Goal: Information Seeking & Learning: Find specific fact

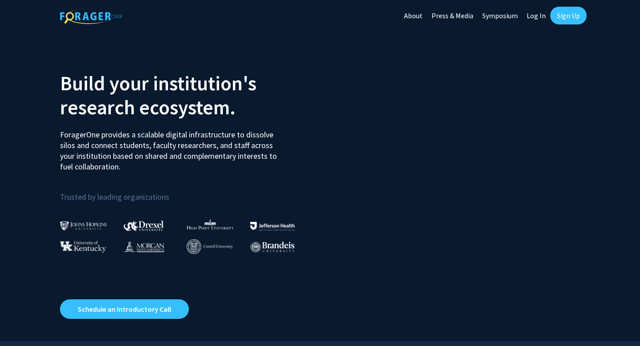
click at [538, 10] on link "Log In" at bounding box center [536, 15] width 28 height 31
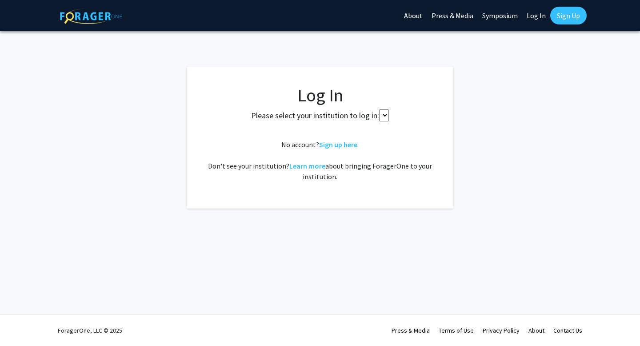
select select
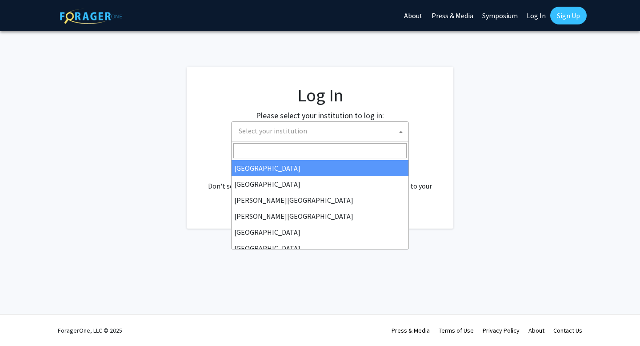
click at [302, 135] on span "Select your institution" at bounding box center [273, 130] width 68 height 9
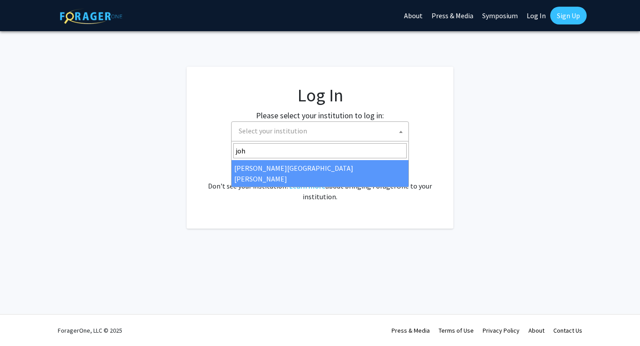
type input "joh"
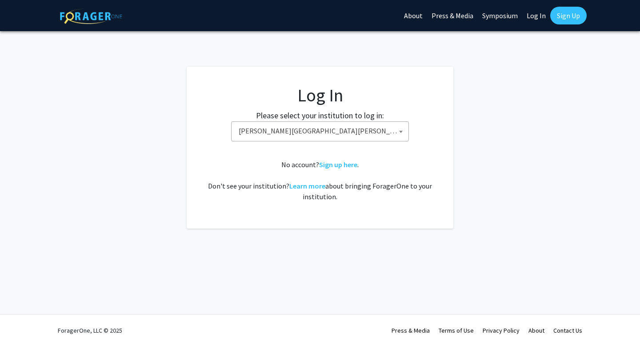
select select "1"
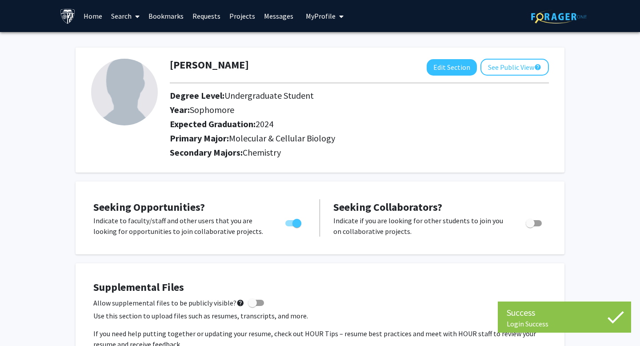
click at [120, 17] on link "Search" at bounding box center [125, 15] width 37 height 31
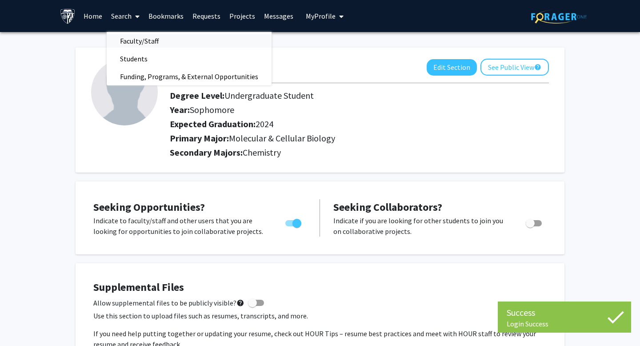
click at [125, 39] on span "Faculty/Staff" at bounding box center [139, 41] width 65 height 18
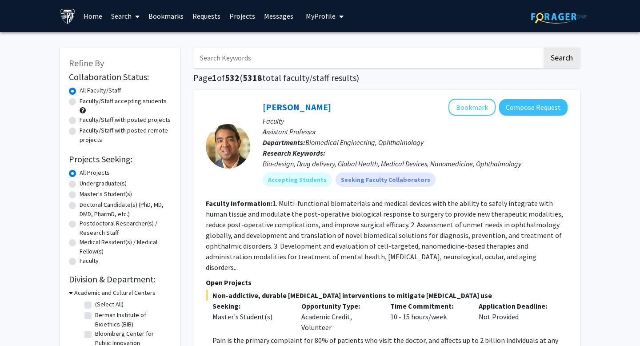
click at [244, 55] on input "Search Keywords" at bounding box center [367, 58] width 349 height 20
type input "[PERSON_NAME]"
click at [543, 48] on button "Search" at bounding box center [561, 58] width 36 height 20
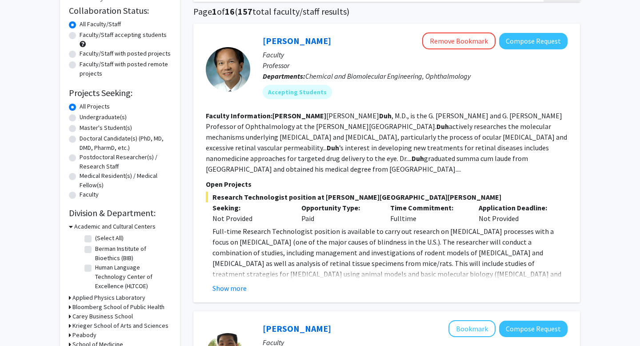
scroll to position [35, 0]
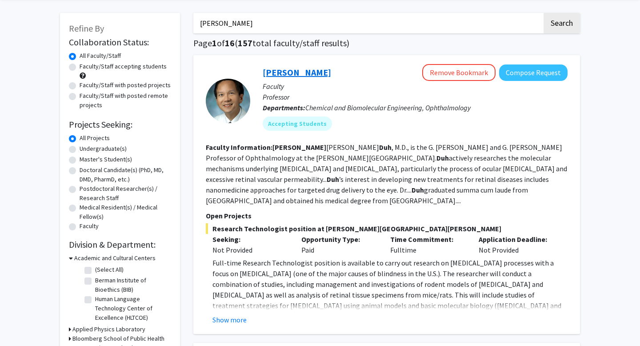
click at [281, 72] on link "[PERSON_NAME]" at bounding box center [296, 72] width 68 height 11
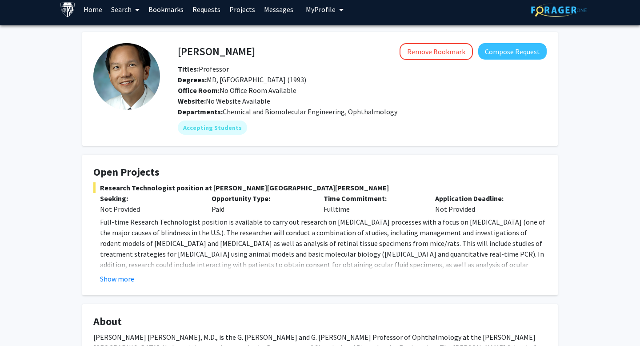
scroll to position [65, 0]
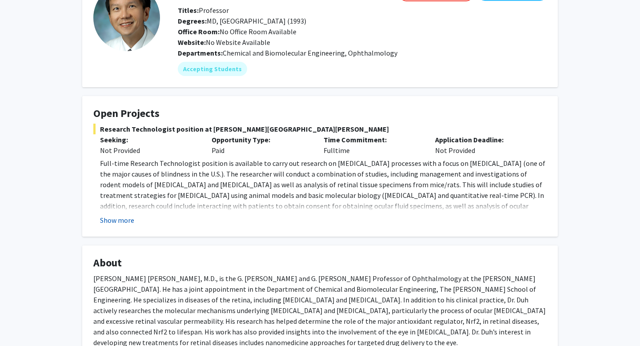
click at [123, 219] on button "Show more" at bounding box center [117, 220] width 34 height 11
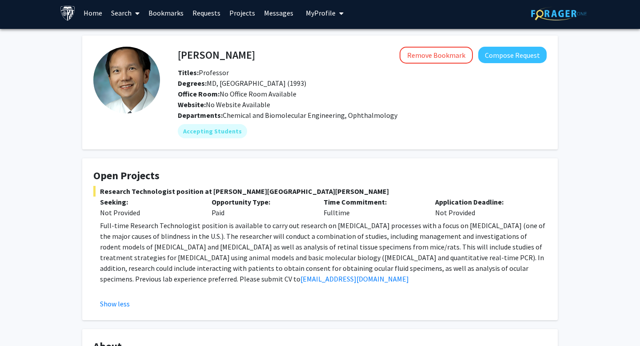
scroll to position [1, 0]
